Goal: Task Accomplishment & Management: Complete application form

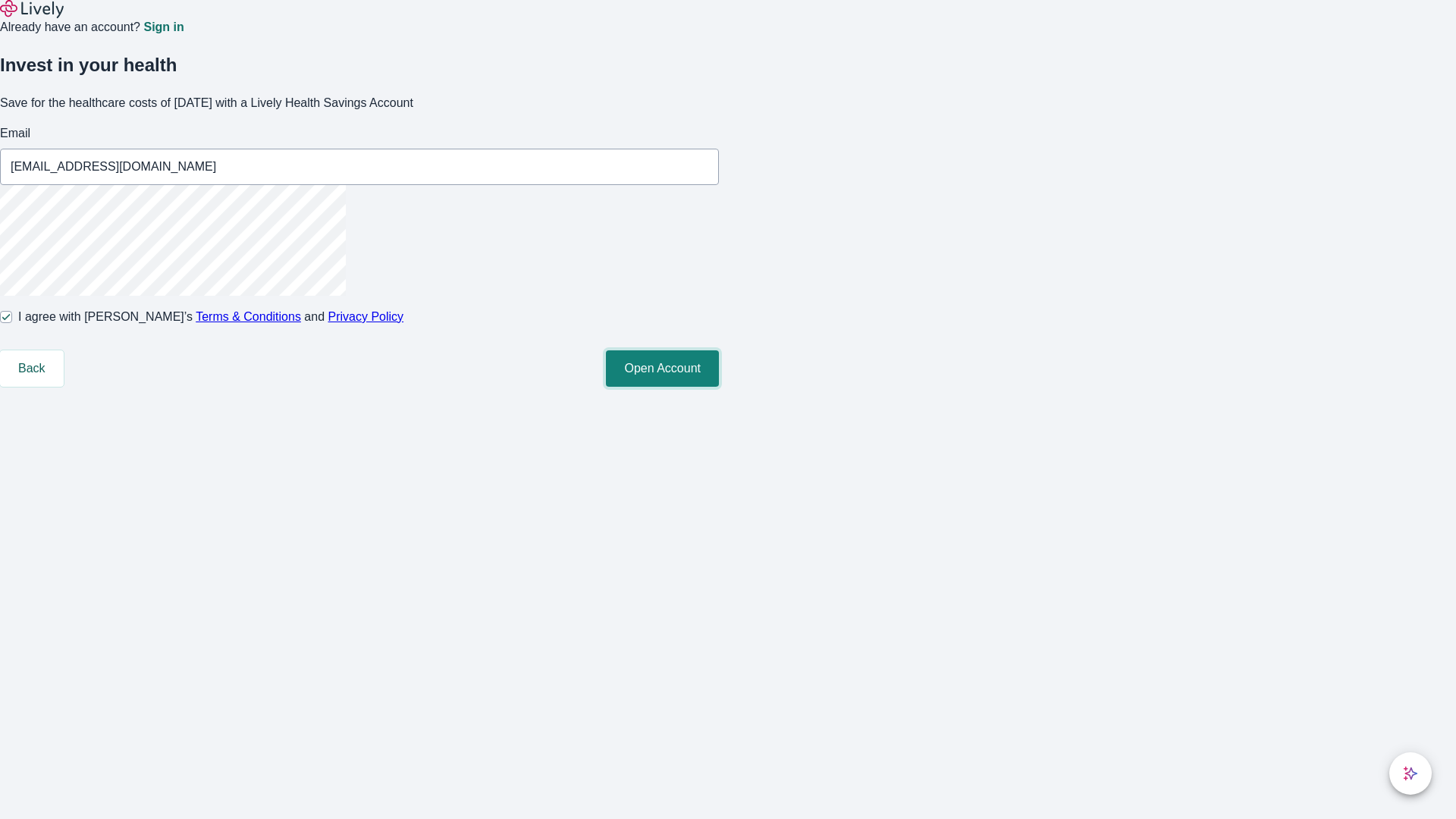
click at [719, 387] on button "Open Account" at bounding box center [662, 368] width 113 height 37
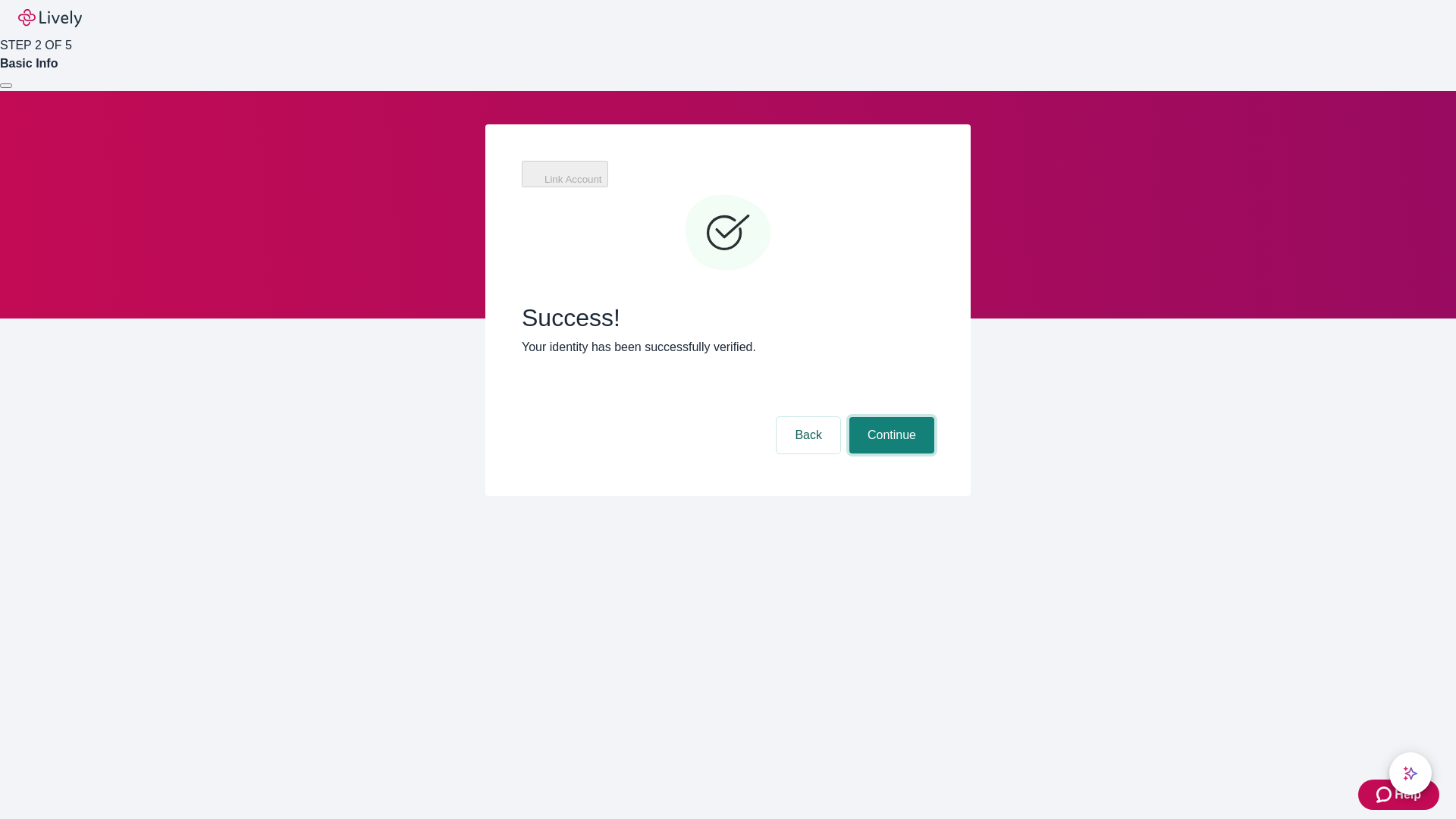
click at [889, 417] on button "Continue" at bounding box center [891, 435] width 85 height 37
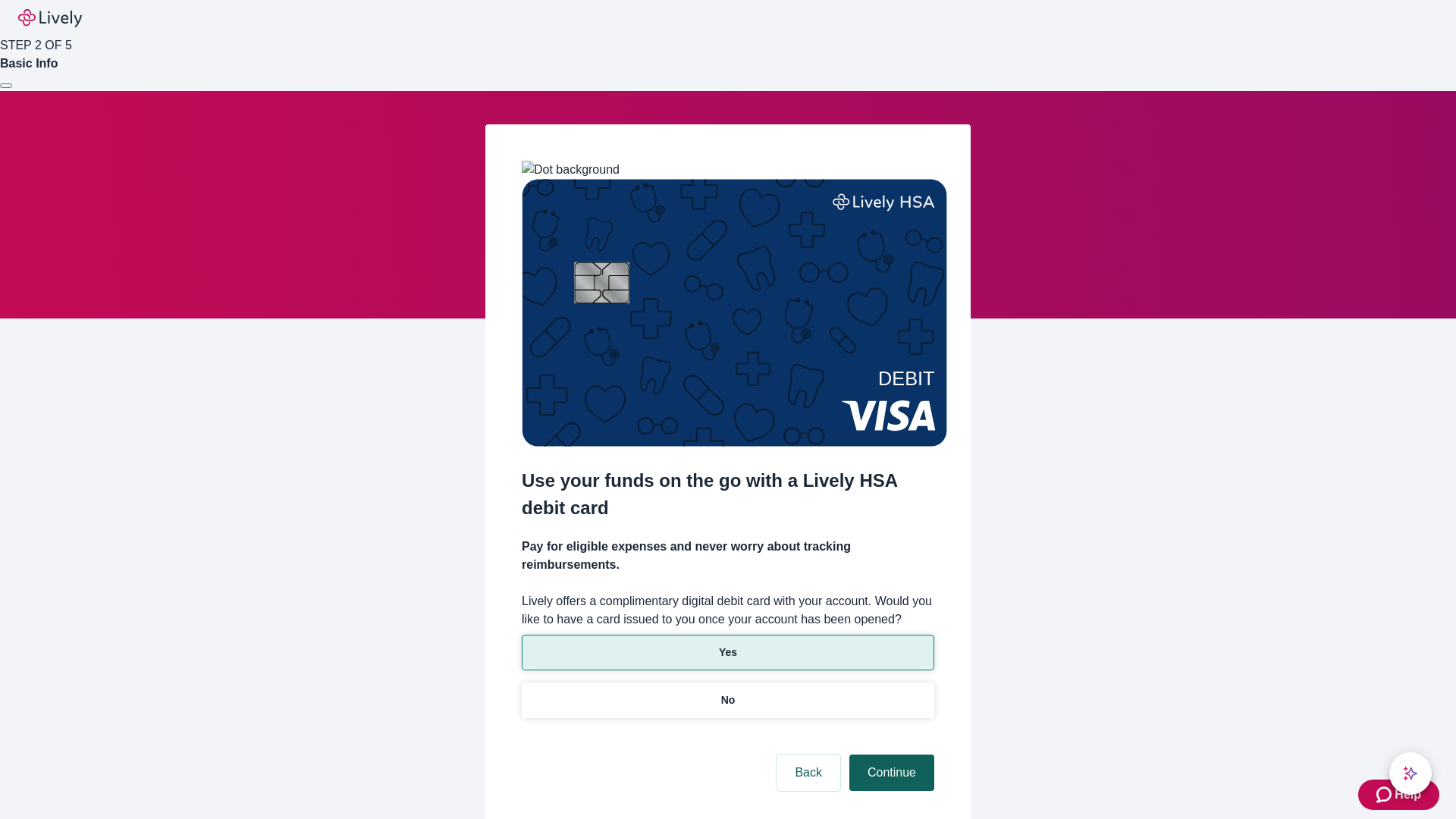
click at [727, 645] on p "Yes" at bounding box center [727, 652] width 18 height 16
click at [889, 755] on button "Continue" at bounding box center [891, 773] width 85 height 37
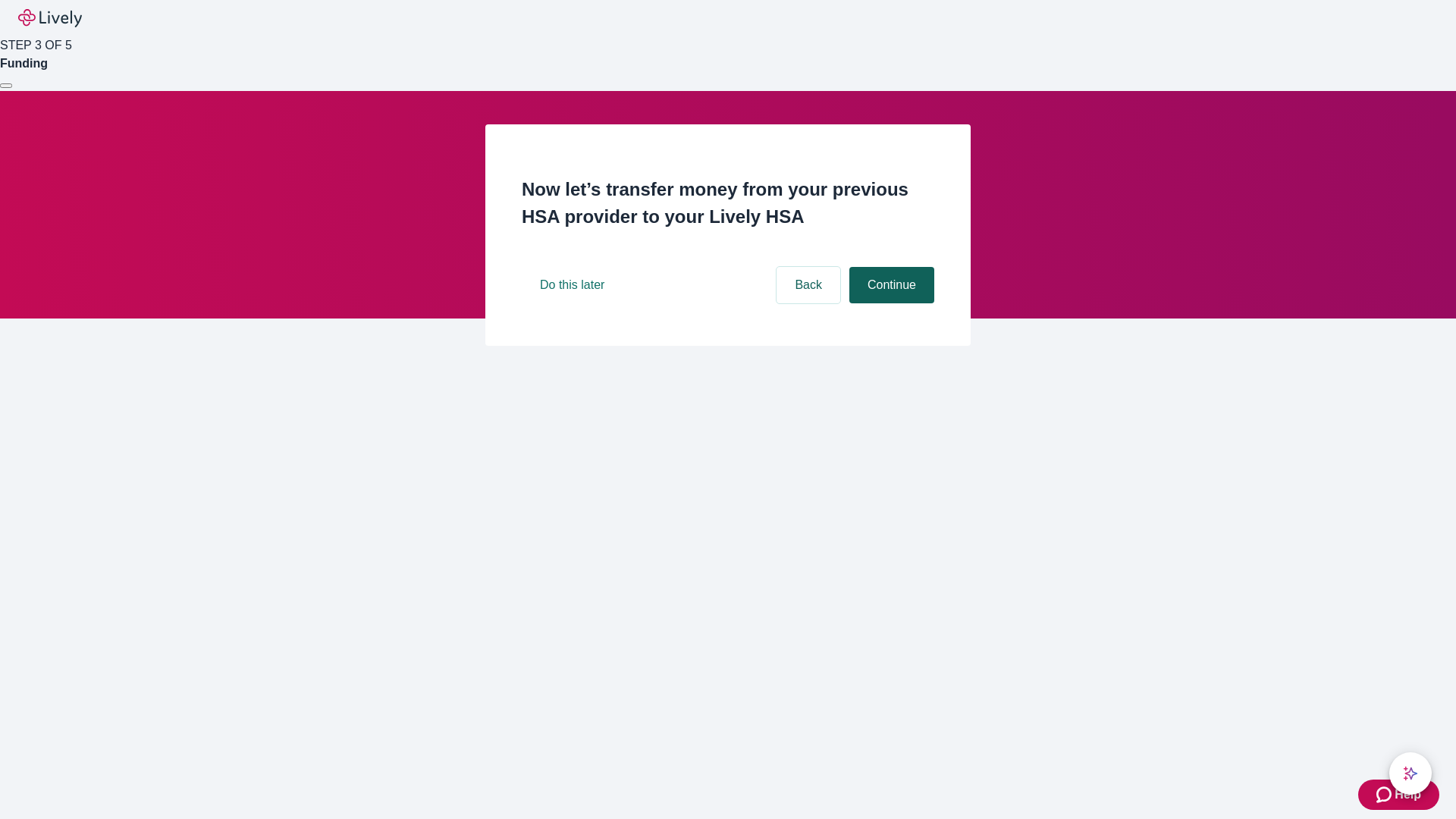
click at [889, 304] on button "Continue" at bounding box center [891, 285] width 85 height 37
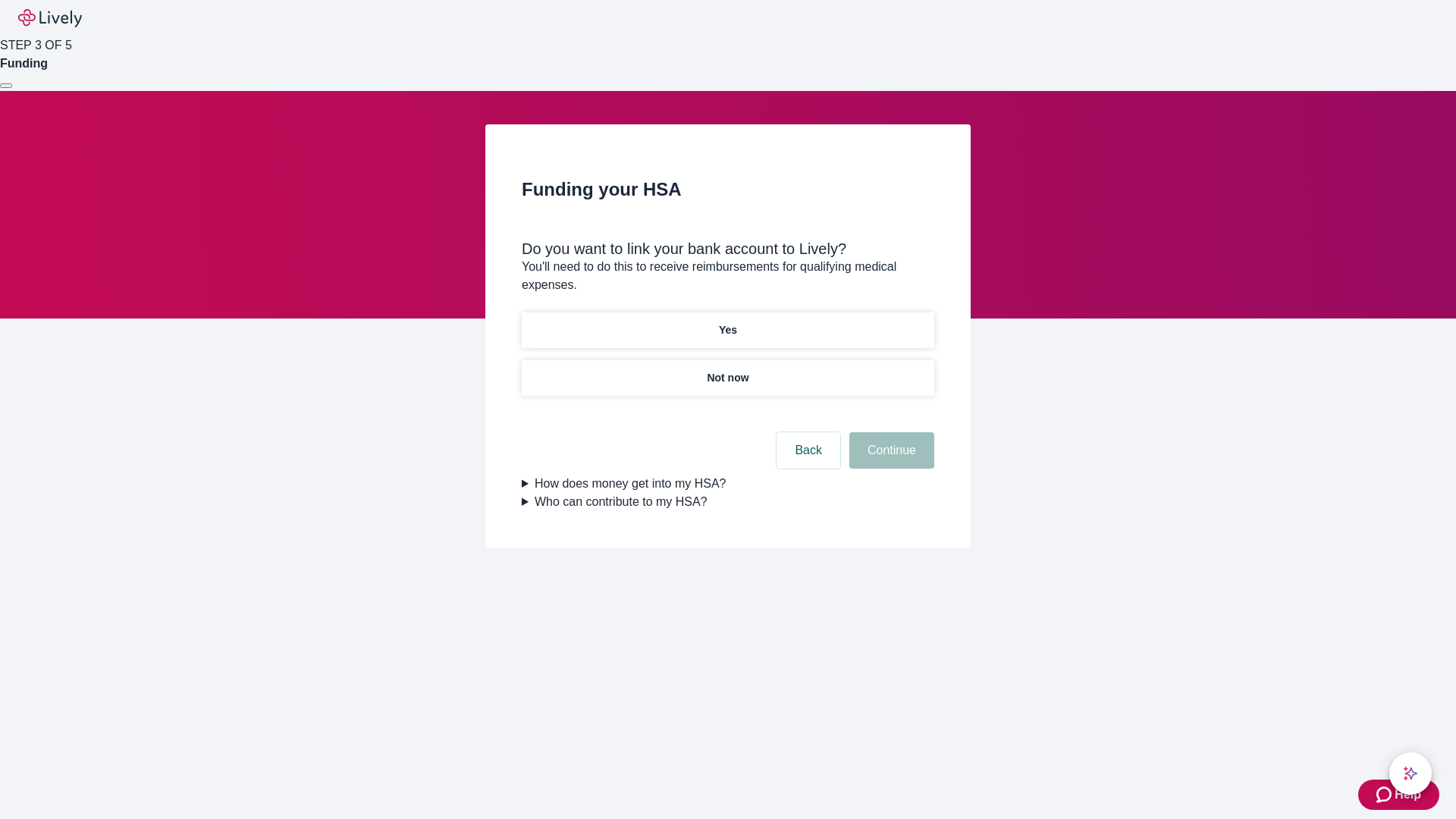
click at [727, 322] on p "Yes" at bounding box center [727, 330] width 18 height 16
click at [889, 433] on button "Continue" at bounding box center [891, 451] width 85 height 37
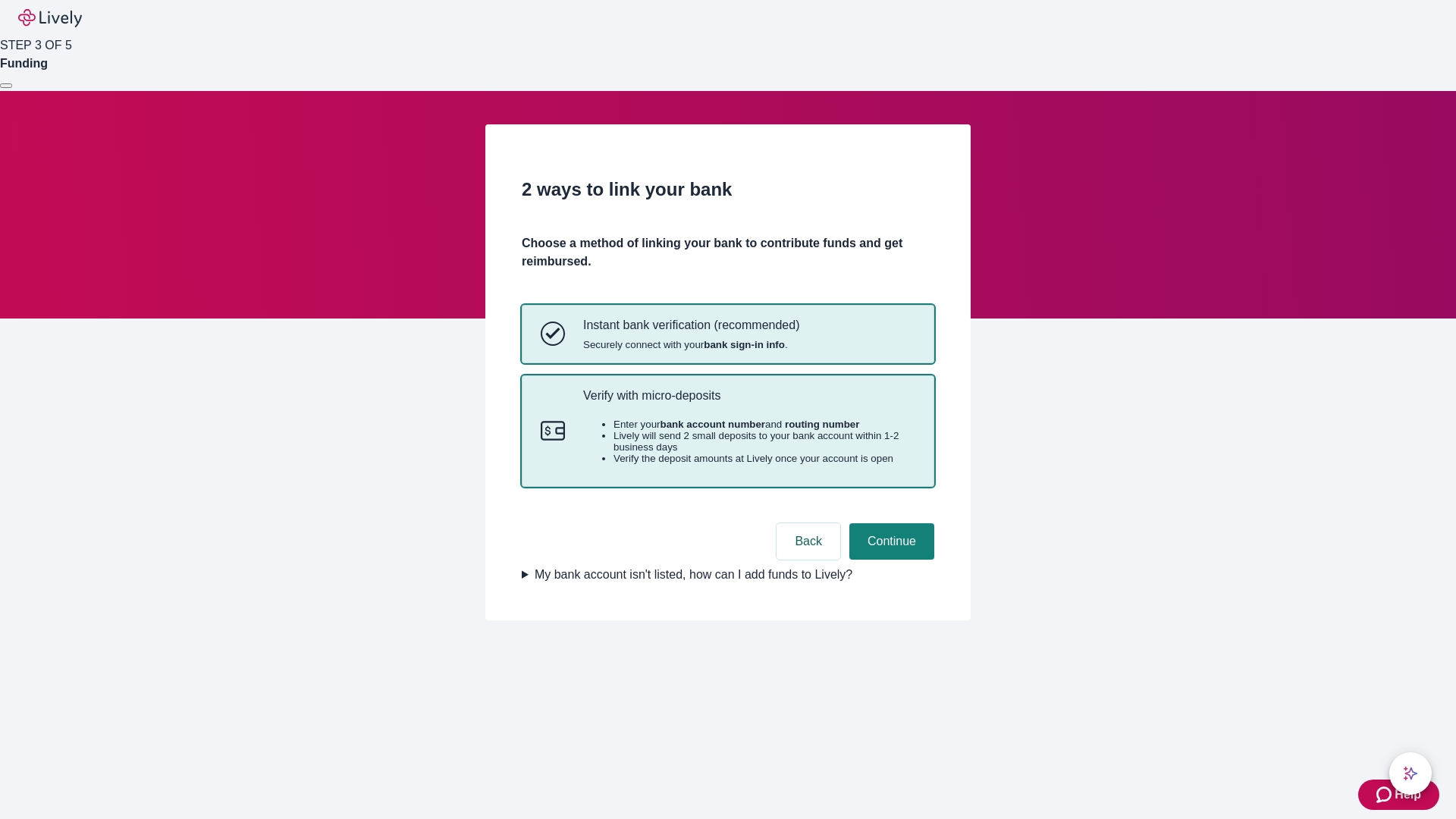
click at [748, 403] on p "Verify with micro-deposits" at bounding box center [749, 395] width 332 height 14
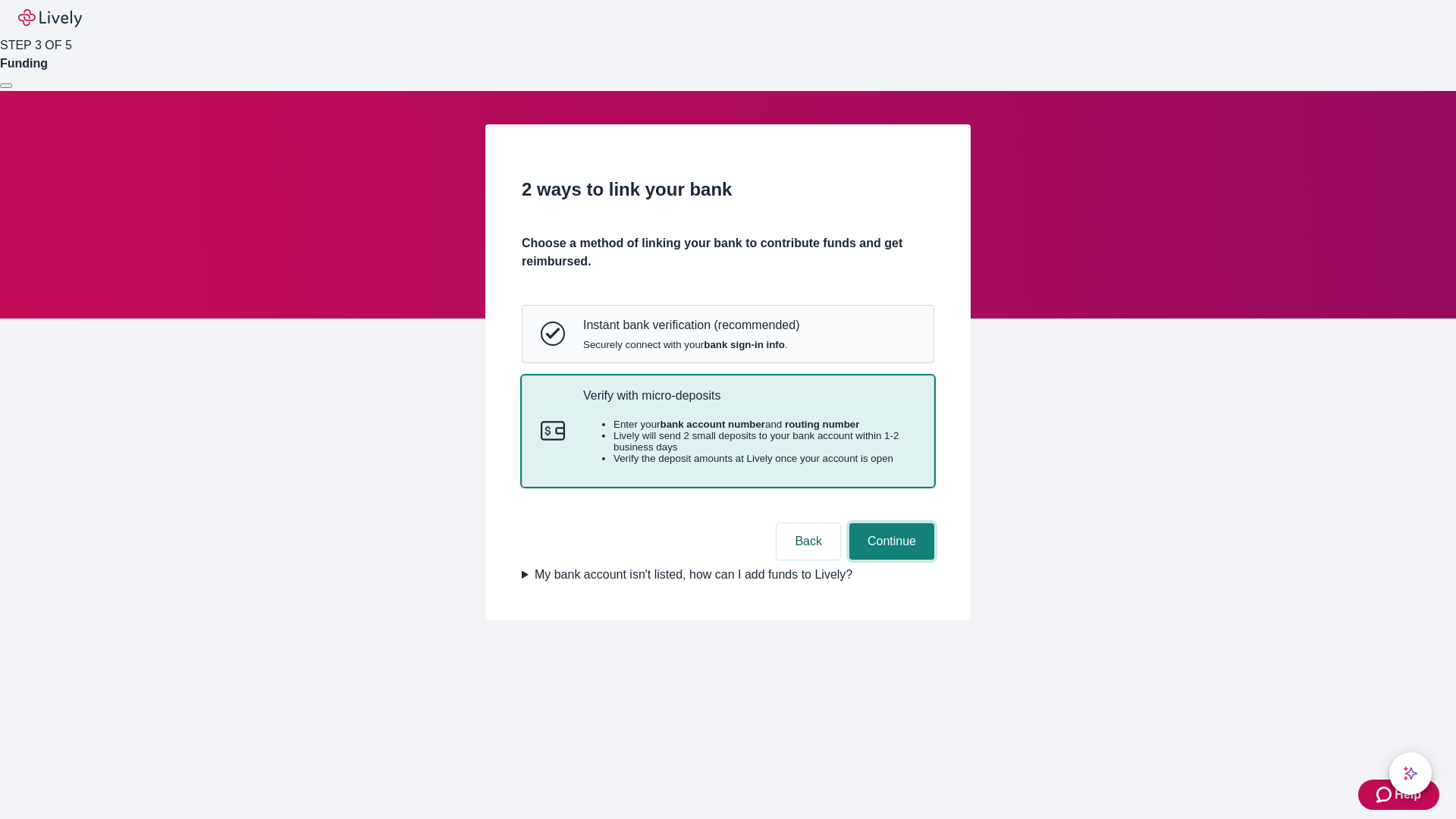
click at [889, 560] on button "Continue" at bounding box center [891, 541] width 85 height 37
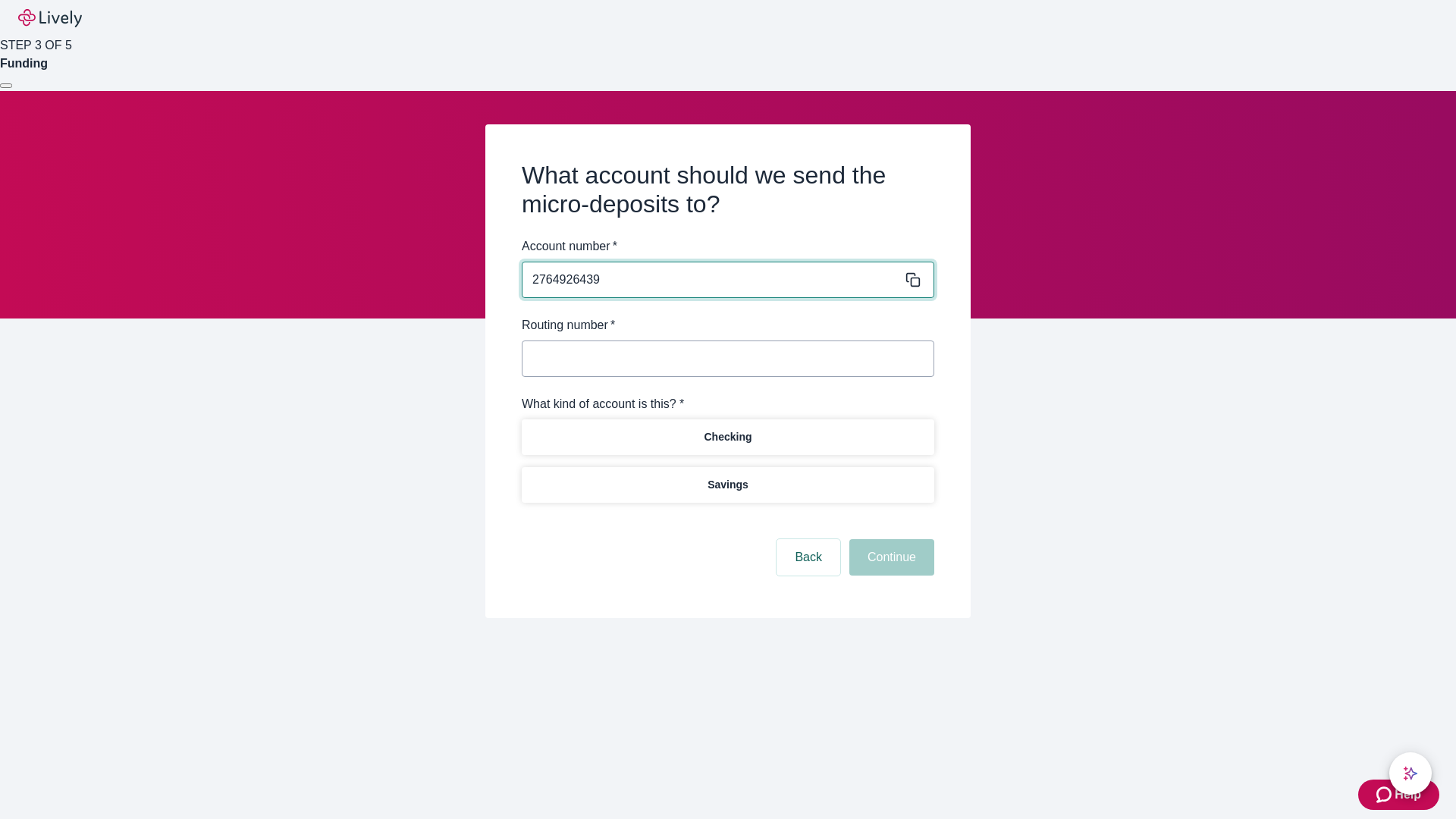
type input "2764926439"
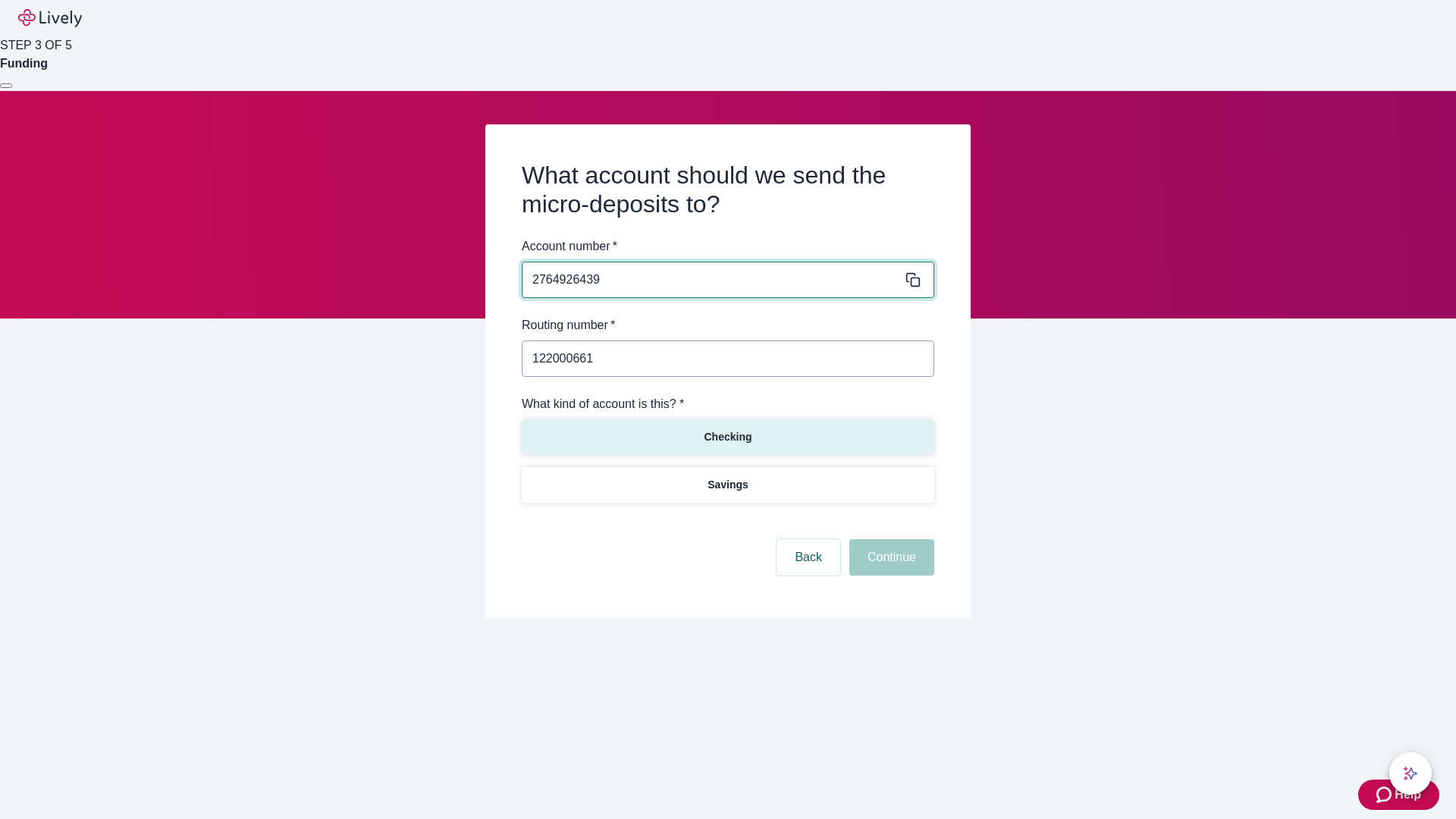
type input "122000661"
click at [727, 436] on p "Checking" at bounding box center [727, 437] width 48 height 16
